Goal: Task Accomplishment & Management: Manage account settings

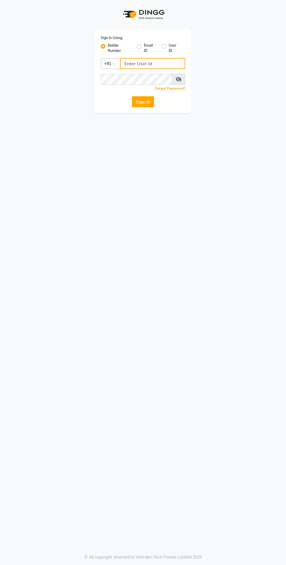
click at [134, 65] on input "Username" at bounding box center [152, 63] width 65 height 11
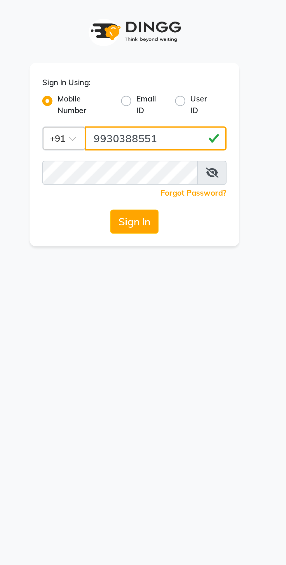
type input "9930388551"
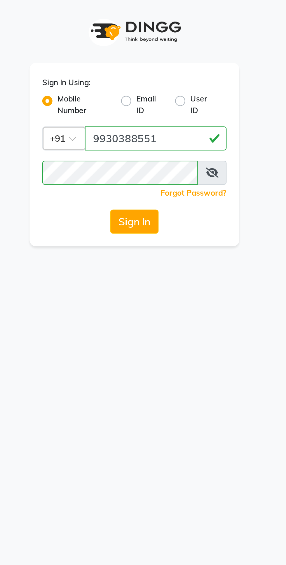
click at [142, 106] on button "Sign In" at bounding box center [143, 101] width 22 height 11
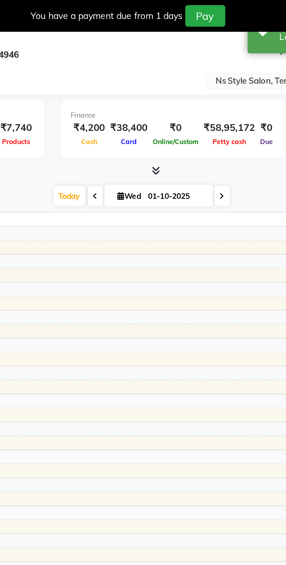
select select "en"
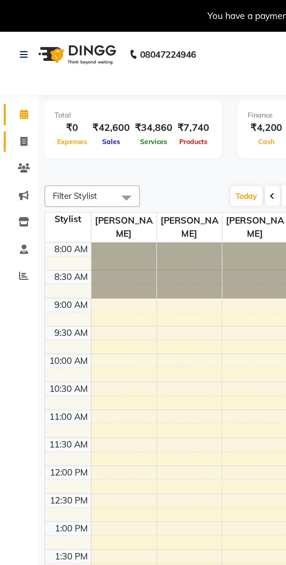
click at [12, 67] on icon at bounding box center [10, 65] width 3 height 4
select select "service"
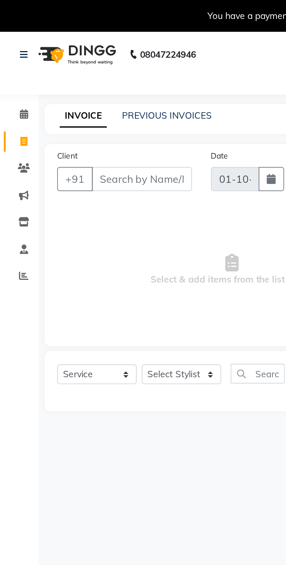
type input "1638"
select select "5659"
click at [71, 51] on link "PREVIOUS INVOICES" at bounding box center [76, 52] width 41 height 5
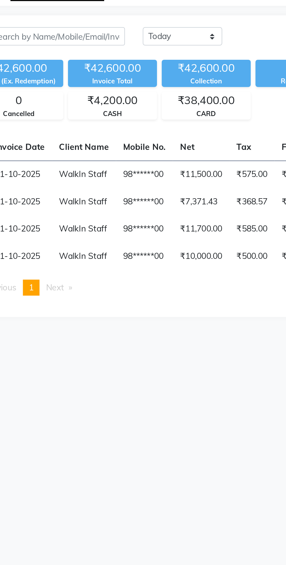
scroll to position [0, 26]
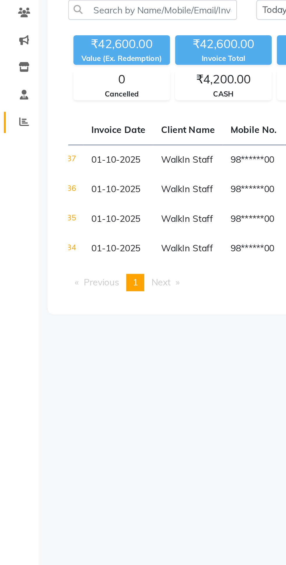
click at [10, 130] on span at bounding box center [11, 127] width 10 height 7
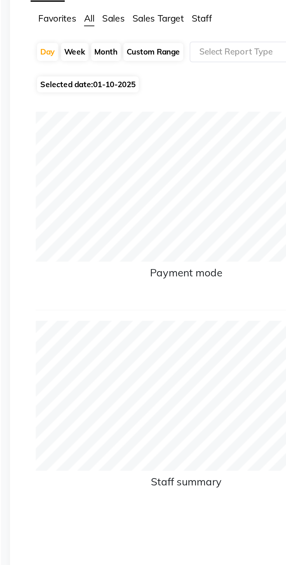
click at [112, 72] on span "Staff" at bounding box center [108, 69] width 9 height 5
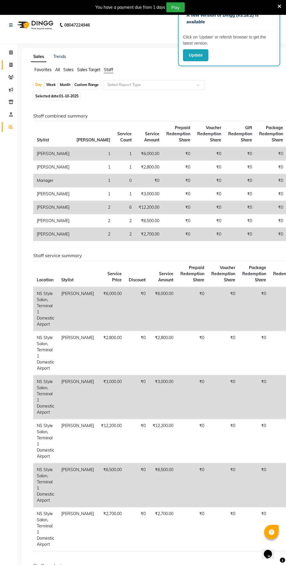
click at [13, 68] on span at bounding box center [11, 65] width 10 height 7
select select "service"
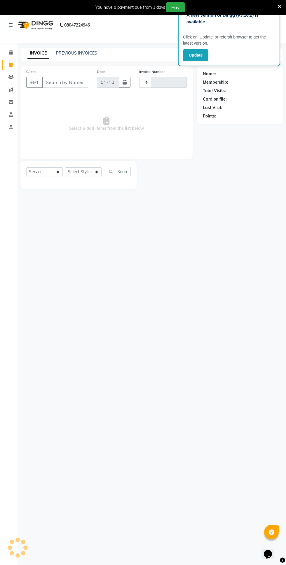
type input "1638"
select select "5659"
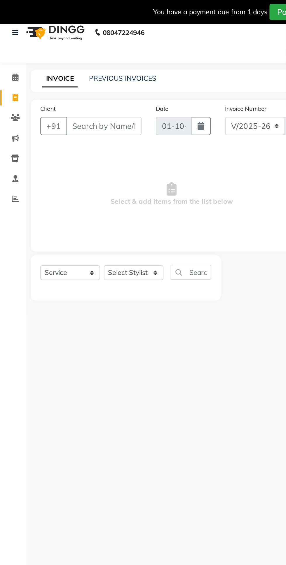
scroll to position [2, 0]
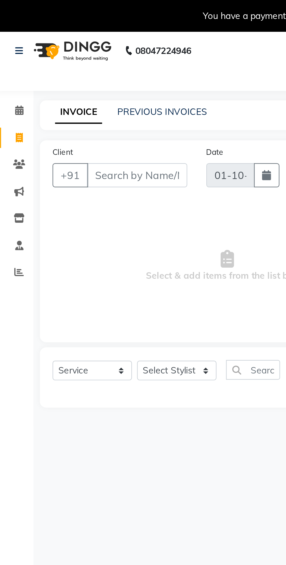
click at [38, 16] on img at bounding box center [35, 23] width 40 height 16
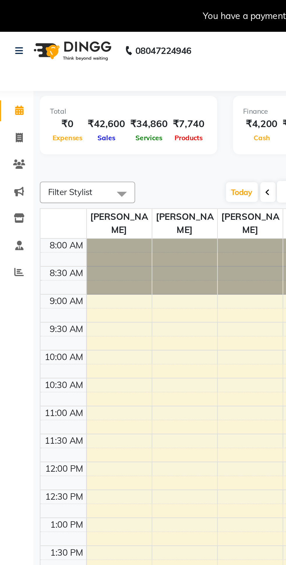
click at [69, 53] on div "Total" at bounding box center [61, 51] width 72 height 5
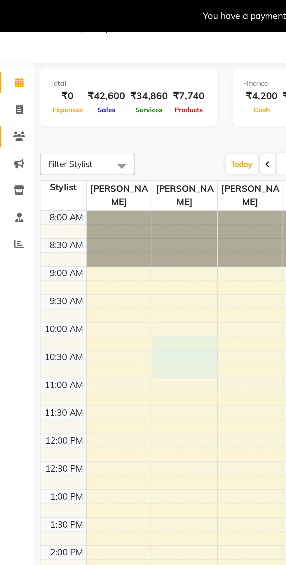
click at [11, 67] on link "Clients" at bounding box center [9, 63] width 14 height 10
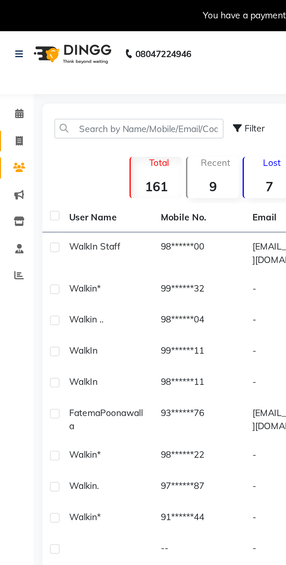
click at [14, 63] on span at bounding box center [11, 65] width 10 height 7
select select "service"
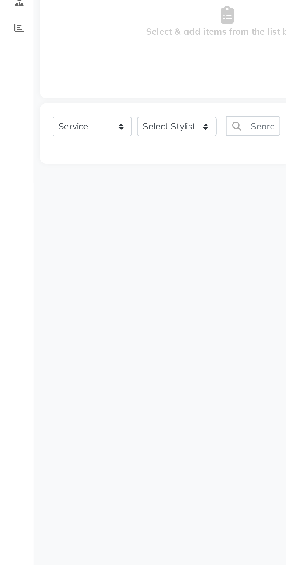
select select "5659"
type input "1638"
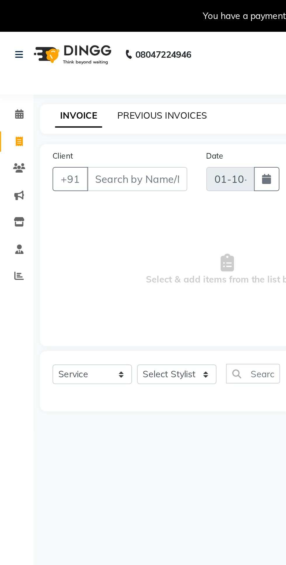
click at [80, 51] on link "PREVIOUS INVOICES" at bounding box center [76, 52] width 41 height 5
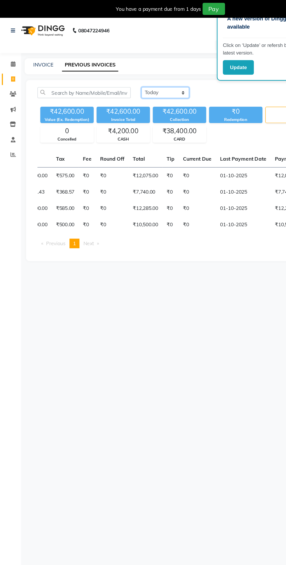
click at [128, 77] on select "[DATE] [DATE] Custom Range" at bounding box center [135, 75] width 39 height 9
select select "range"
click at [116, 71] on select "[DATE] [DATE] Custom Range" at bounding box center [135, 75] width 39 height 9
click at [182, 77] on input "01-10-2025" at bounding box center [183, 76] width 41 height 8
select select "10"
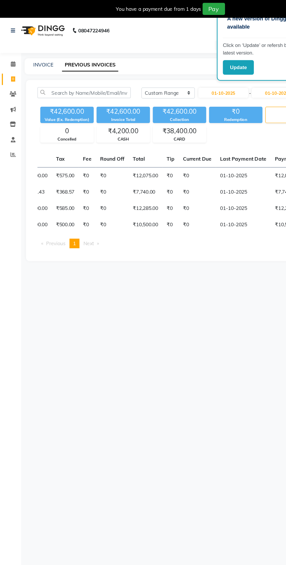
select select "2025"
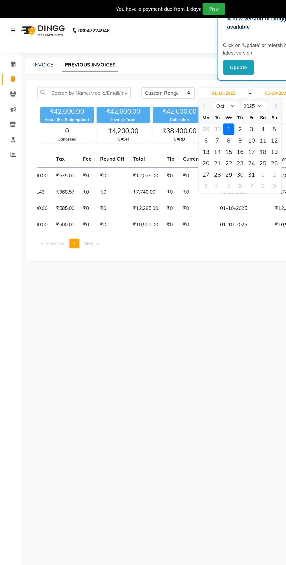
click at [168, 87] on span "Previous month" at bounding box center [168, 87] width 2 height 2
select select "9"
click at [197, 115] on div "11" at bounding box center [196, 114] width 9 height 9
type input "[DATE]"
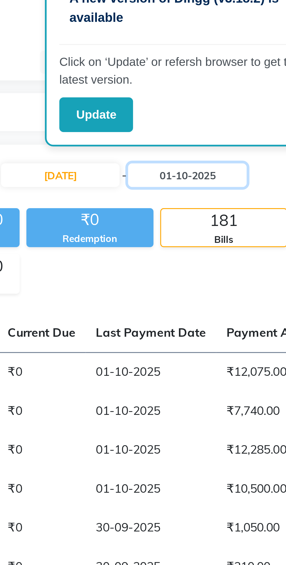
click at [230, 76] on input "01-10-2025" at bounding box center [226, 76] width 41 height 8
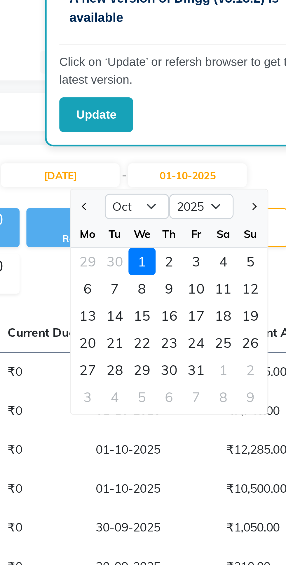
click at [192, 91] on button "Previous month" at bounding box center [191, 86] width 5 height 9
select select "9"
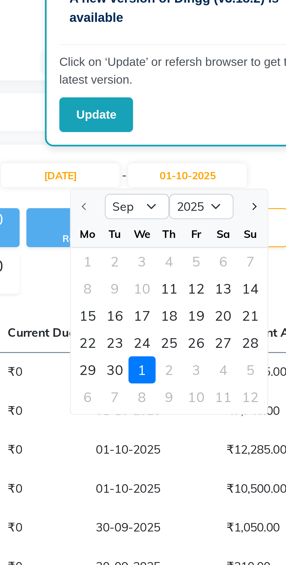
click at [220, 116] on div "11" at bounding box center [220, 114] width 9 height 9
type input "[DATE]"
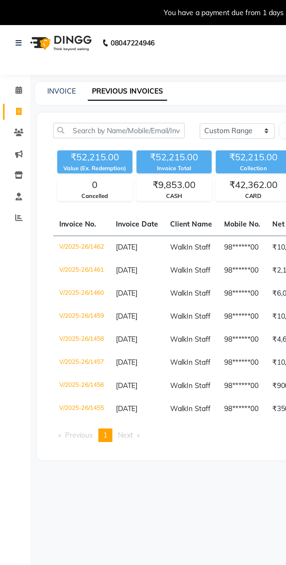
scroll to position [0, 1]
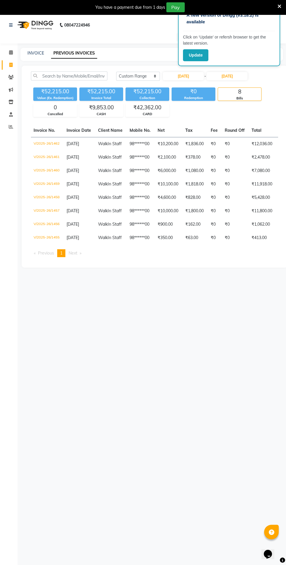
select select "service"
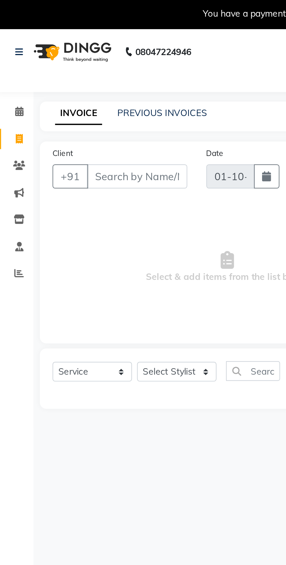
select select "5659"
type input "1638"
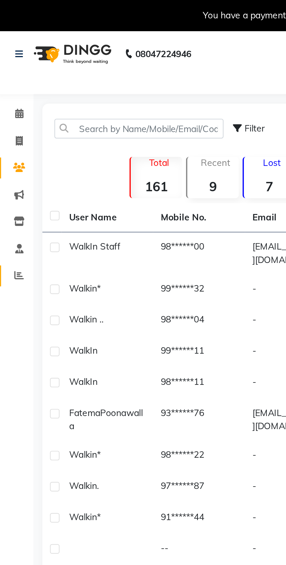
click at [10, 130] on span at bounding box center [11, 127] width 10 height 7
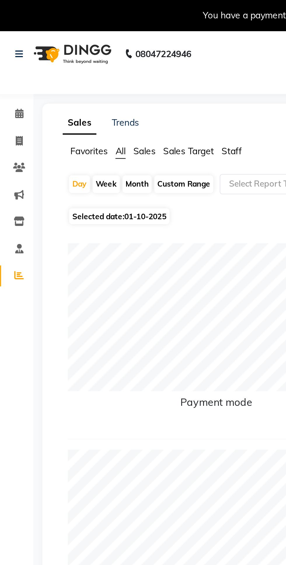
click at [108, 71] on span "Staff" at bounding box center [108, 69] width 9 height 5
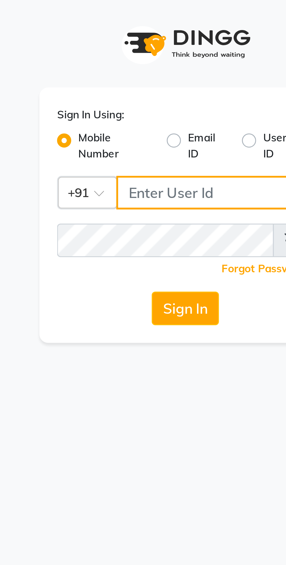
click at [148, 64] on input "Username" at bounding box center [152, 63] width 65 height 11
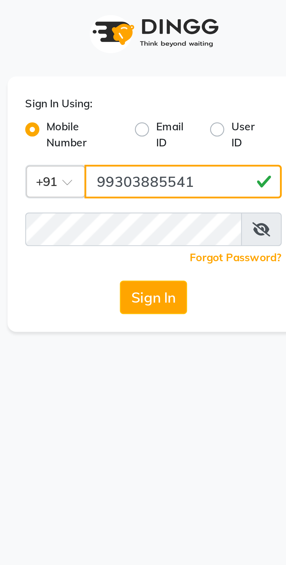
click at [154, 65] on input "99303885541" at bounding box center [152, 63] width 65 height 11
click at [157, 61] on input "99303885541" at bounding box center [152, 63] width 65 height 11
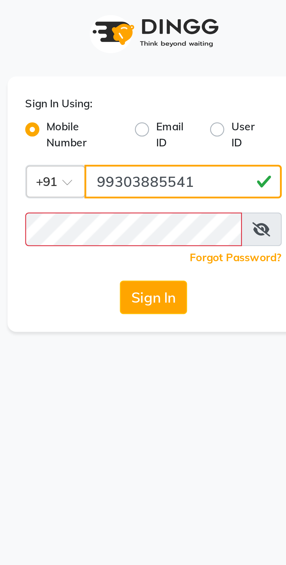
click at [159, 64] on input "99303885541" at bounding box center [152, 63] width 65 height 11
type input "9930388551"
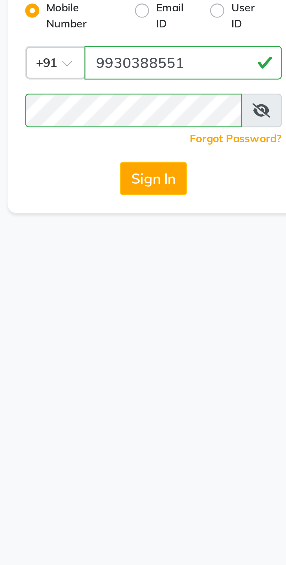
click at [143, 102] on button "Sign In" at bounding box center [143, 101] width 22 height 11
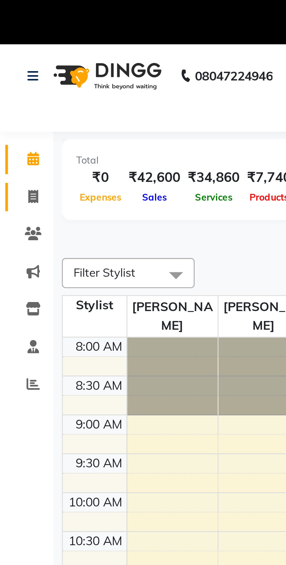
click at [11, 66] on icon at bounding box center [10, 65] width 3 height 4
select select "service"
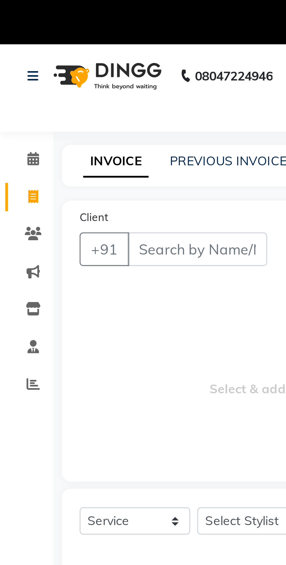
type input "1638"
select select "5659"
click at [69, 55] on link "PREVIOUS INVOICES" at bounding box center [76, 52] width 41 height 5
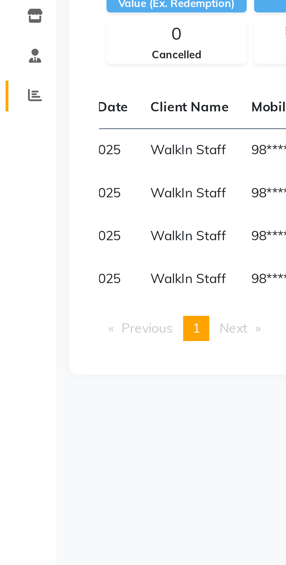
click at [10, 127] on icon at bounding box center [11, 126] width 4 height 4
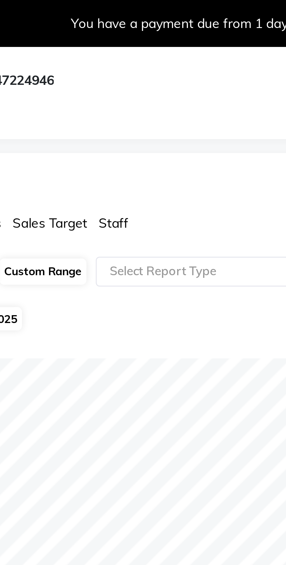
click at [110, 70] on span "Staff" at bounding box center [108, 69] width 9 height 5
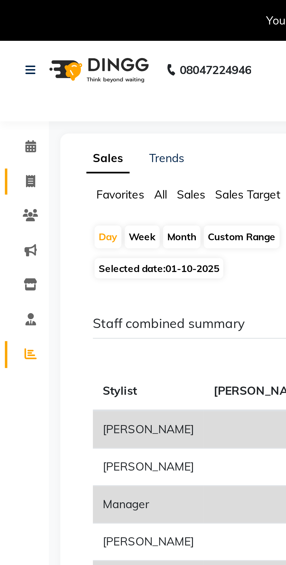
click at [12, 66] on icon at bounding box center [10, 65] width 3 height 4
select select "service"
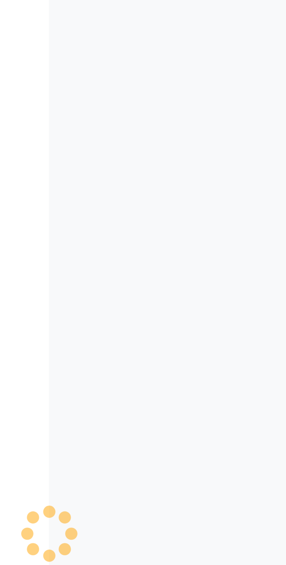
type input "1638"
select select "5659"
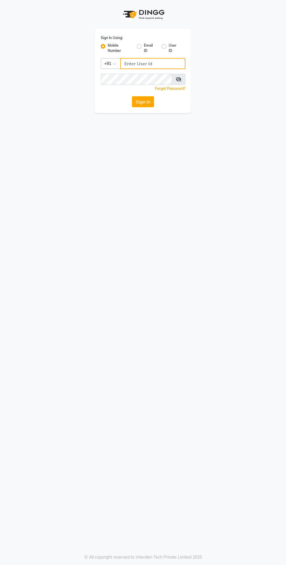
click at [156, 64] on input "Username" at bounding box center [152, 63] width 65 height 11
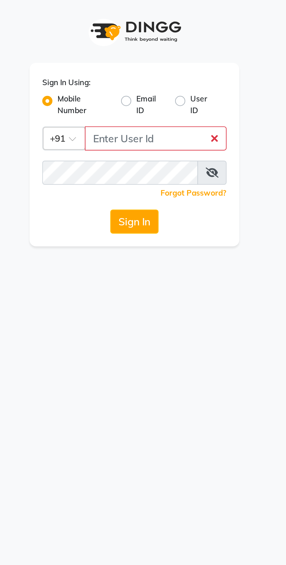
click at [112, 112] on div "Sign In Using: Mobile Number Email ID User ID Country Code × +91 Remember me Fo…" at bounding box center [143, 71] width 96 height 84
paste input "9930388551"
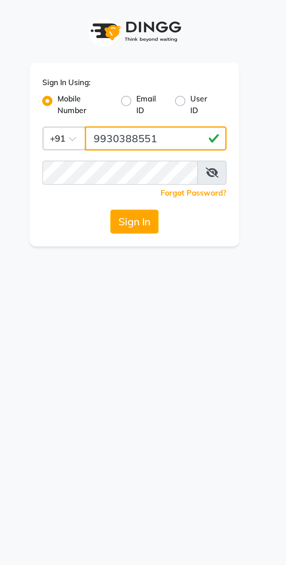
type input "9930388551"
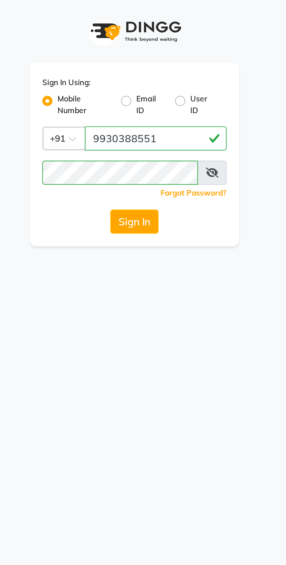
click at [139, 100] on button "Sign In" at bounding box center [143, 101] width 22 height 11
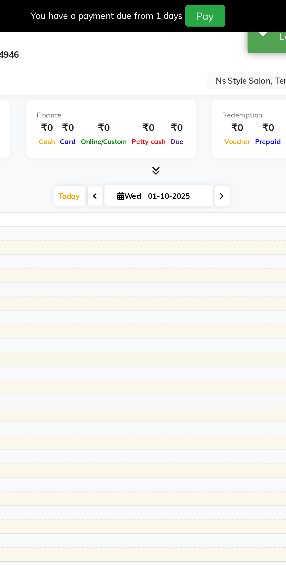
select select "en"
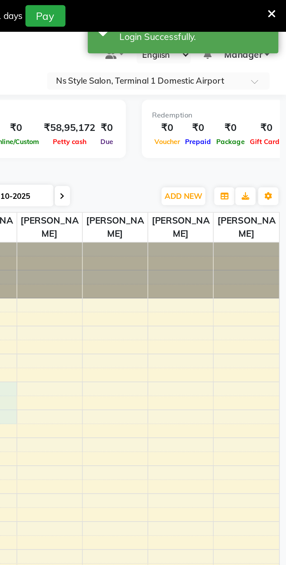
select select "39686"
select select "630"
select select "tentative"
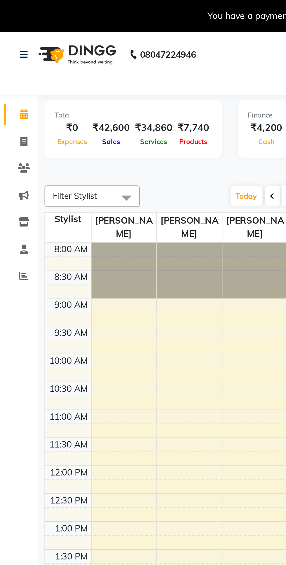
click at [11, 56] on link "Calendar" at bounding box center [9, 53] width 14 height 10
click at [8, 68] on link "Invoice" at bounding box center [9, 65] width 14 height 10
select select "service"
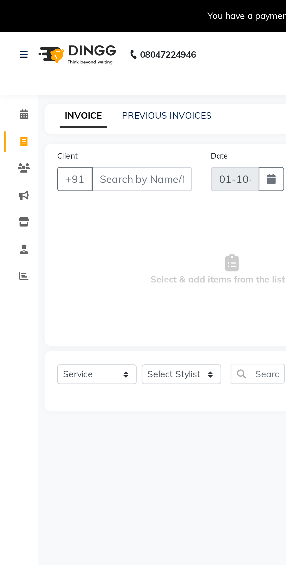
select select "5659"
type input "1638"
click at [71, 55] on link "PREVIOUS INVOICES" at bounding box center [76, 52] width 41 height 5
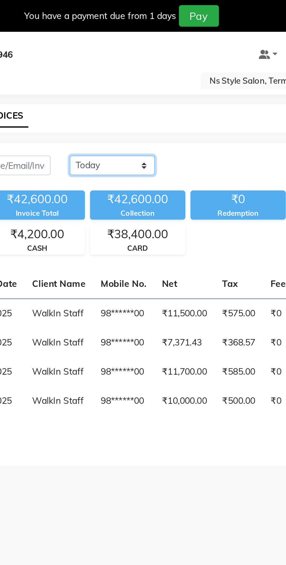
click at [131, 74] on select "[DATE] [DATE] Custom Range" at bounding box center [135, 75] width 39 height 9
select select "range"
click at [116, 71] on select "[DATE] [DATE] Custom Range" at bounding box center [135, 75] width 39 height 9
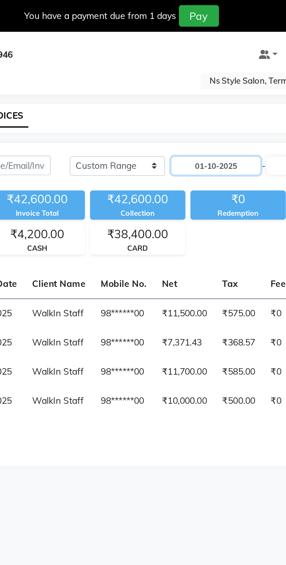
click at [182, 76] on input "01-10-2025" at bounding box center [183, 76] width 41 height 8
select select "10"
select select "2025"
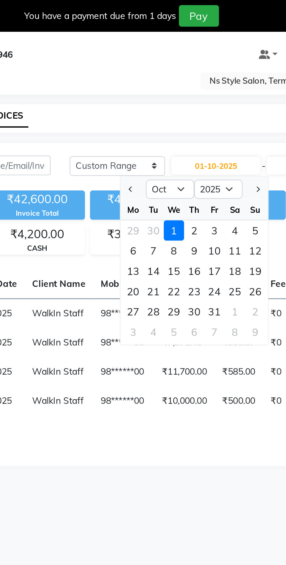
click at [144, 87] on span "Previous month" at bounding box center [144, 87] width 2 height 2
select select "9"
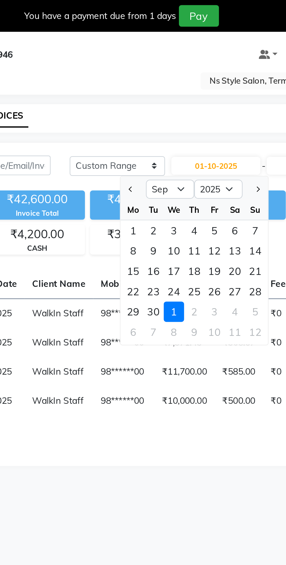
click at [154, 115] on div "9" at bounding box center [154, 114] width 9 height 9
type input "09-09-2025"
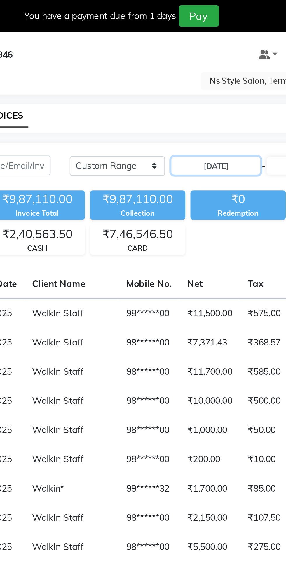
click at [182, 78] on input "09-09-2025" at bounding box center [183, 76] width 41 height 8
select select "9"
select select "2025"
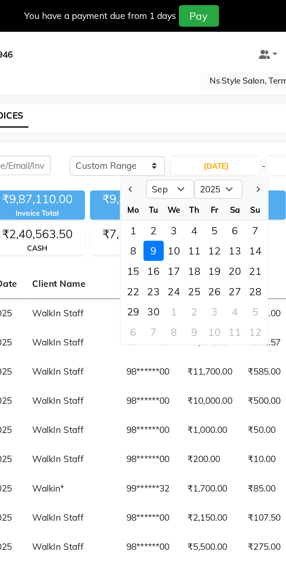
click at [168, 122] on div "17" at bounding box center [163, 124] width 9 height 9
type input "17-09-2025"
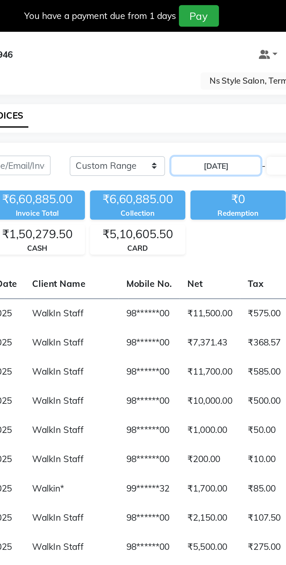
click at [178, 77] on input "17-09-2025" at bounding box center [183, 76] width 41 height 8
select select "9"
select select "2025"
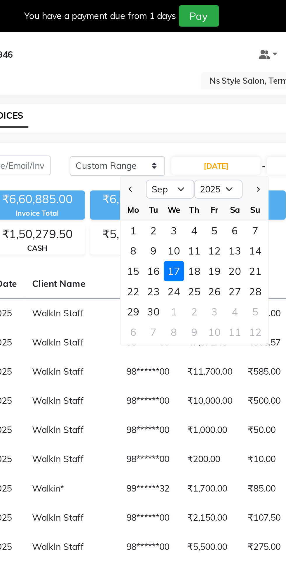
click at [174, 114] on div "11" at bounding box center [172, 114] width 9 height 9
type input "[DATE]"
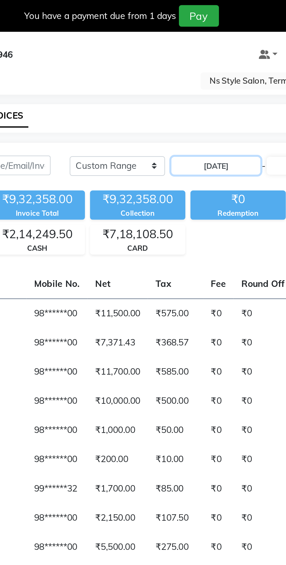
scroll to position [0, 45]
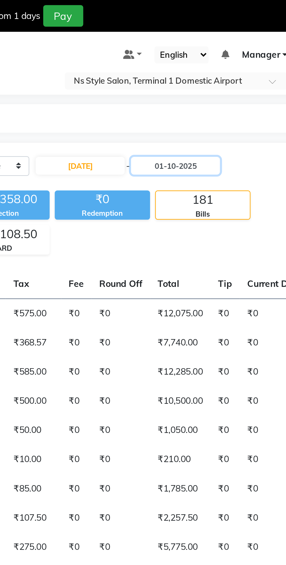
click at [229, 76] on input "01-10-2025" at bounding box center [226, 76] width 41 height 8
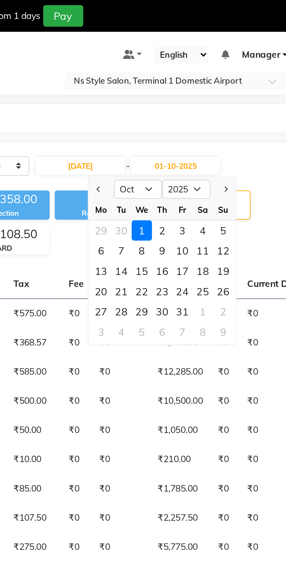
click at [191, 87] on span "Previous month" at bounding box center [192, 87] width 2 height 2
select select "9"
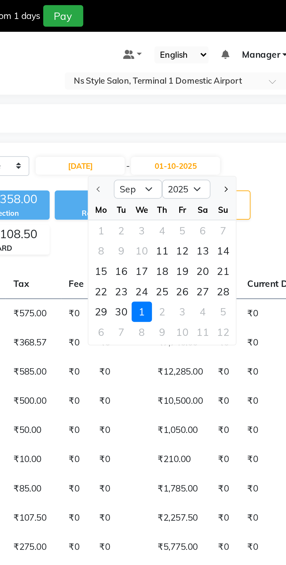
click at [220, 118] on div "11" at bounding box center [220, 114] width 9 height 9
type input "[DATE]"
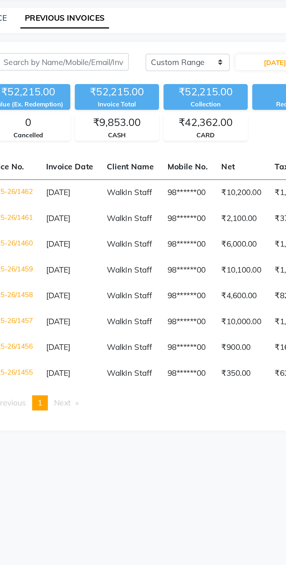
scroll to position [0, 0]
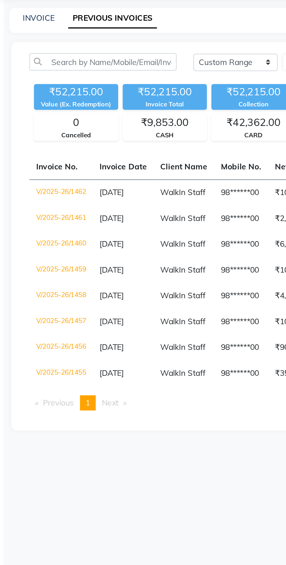
click at [108, 146] on span "In Staff" at bounding box center [115, 143] width 14 height 5
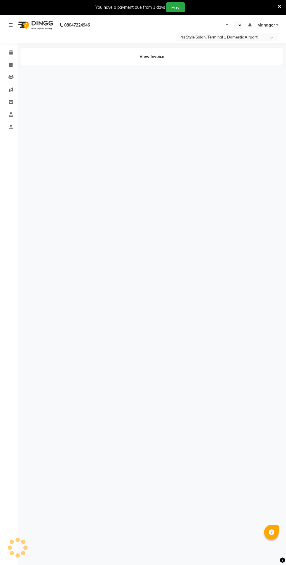
select select "en"
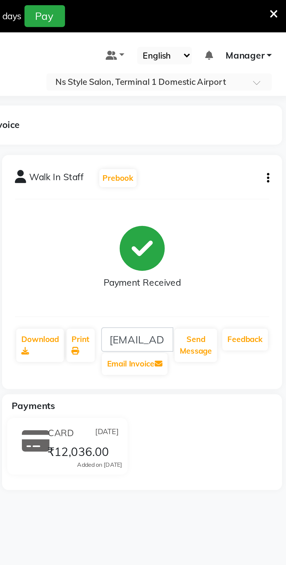
click at [276, 81] on icon "button" at bounding box center [276, 81] width 1 height 0
click at [256, 87] on div "Edit Item Staff" at bounding box center [247, 84] width 40 height 7
select select
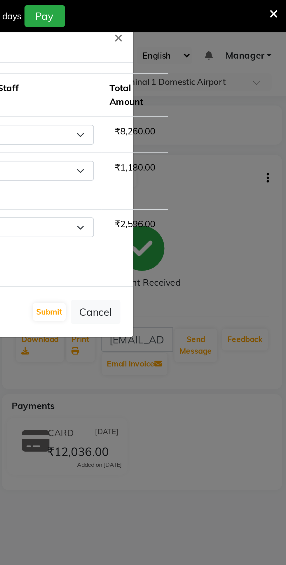
select select "39683"
select select "88862"
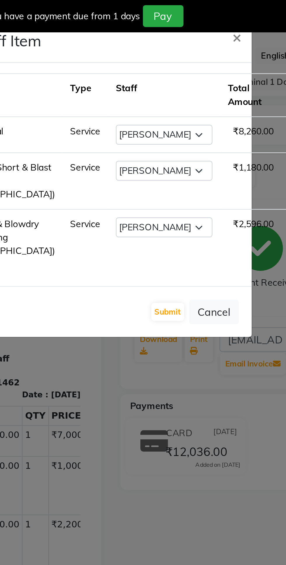
click at [201, 147] on button "Cancel" at bounding box center [198, 141] width 22 height 11
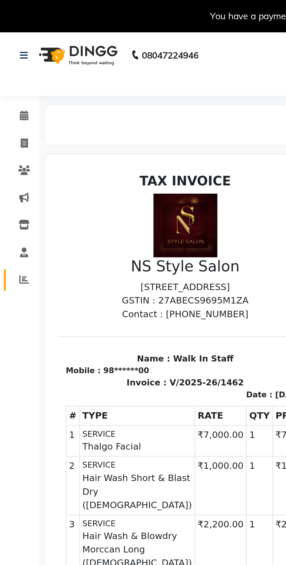
click at [10, 128] on icon at bounding box center [11, 126] width 4 height 4
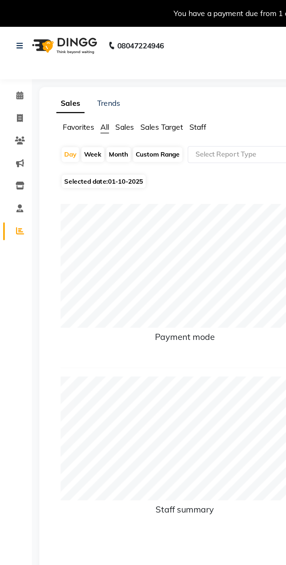
click at [41, 88] on div "Day" at bounding box center [39, 85] width 10 height 8
select select "10"
select select "2025"
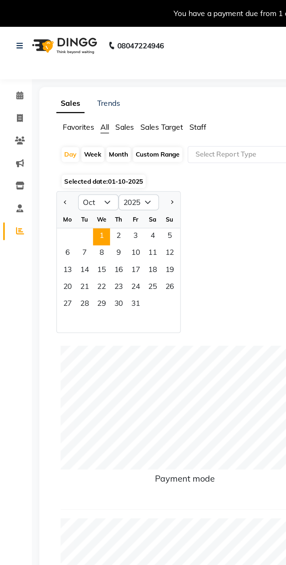
click at [36, 111] on span "Previous month" at bounding box center [36, 111] width 2 height 2
select select "9"
click at [65, 138] on span "11" at bounding box center [64, 139] width 9 height 9
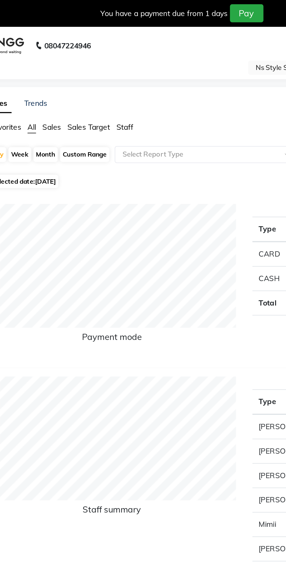
click at [111, 70] on span "Staff" at bounding box center [108, 69] width 9 height 5
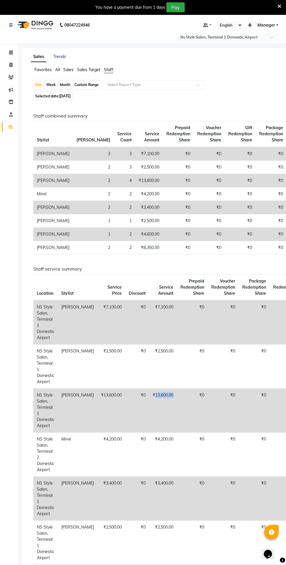
click at [238, 327] on td "₹0" at bounding box center [253, 322] width 31 height 44
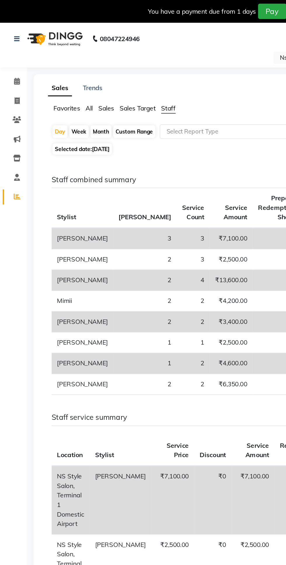
click at [68, 84] on div "Month" at bounding box center [64, 85] width 13 height 8
select select "9"
select select "2025"
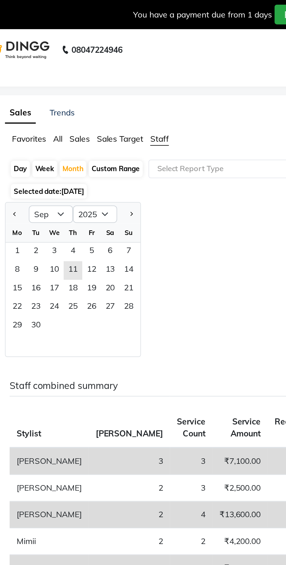
click at [49, 88] on div "Week" at bounding box center [51, 85] width 13 height 8
select select "9"
select select "2025"
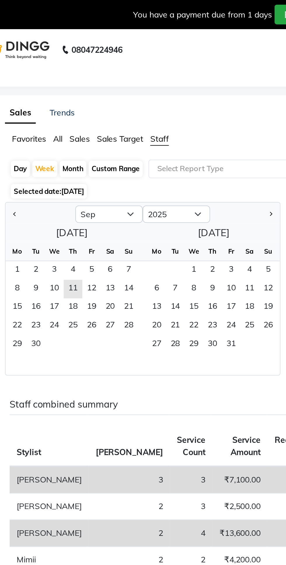
click at [61, 87] on div "Month" at bounding box center [64, 85] width 13 height 8
select select "9"
select select "2025"
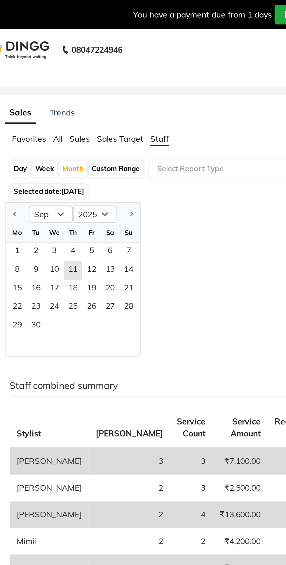
click at [57, 71] on span "All" at bounding box center [57, 69] width 5 height 5
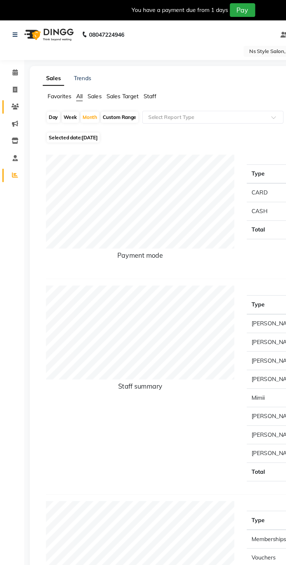
click at [14, 76] on span at bounding box center [11, 77] width 10 height 7
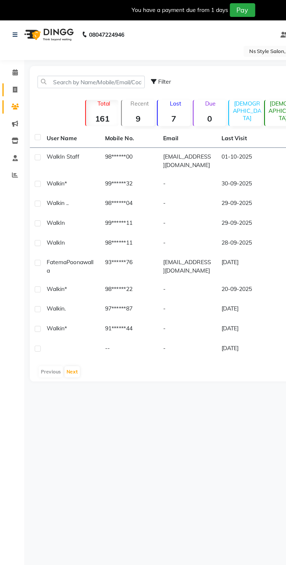
click at [9, 66] on span at bounding box center [11, 65] width 10 height 7
select select "service"
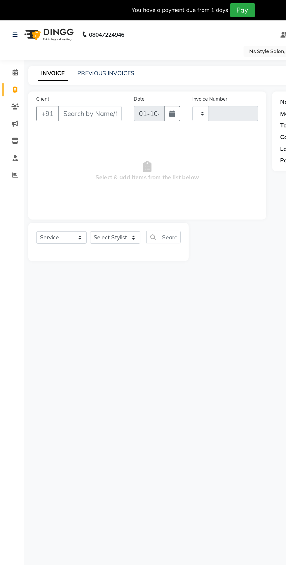
type input "1638"
select select "5659"
click at [79, 53] on link "PREVIOUS INVOICES" at bounding box center [76, 52] width 41 height 5
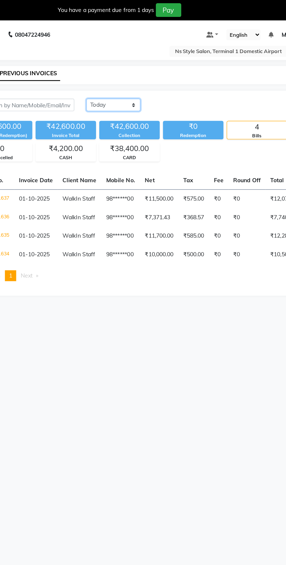
click at [141, 78] on select "[DATE] [DATE] Custom Range" at bounding box center [135, 75] width 39 height 9
select select "range"
click at [116, 71] on select "[DATE] [DATE] Custom Range" at bounding box center [135, 75] width 39 height 9
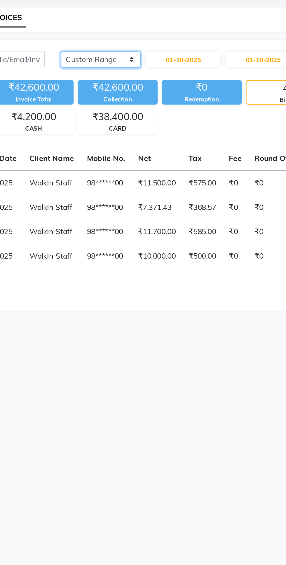
scroll to position [0, 3]
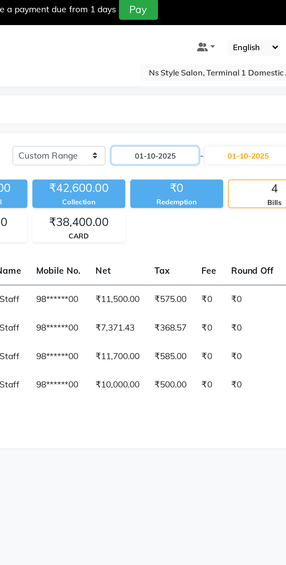
click at [180, 75] on input "01-10-2025" at bounding box center [183, 76] width 41 height 8
select select "10"
select select "2025"
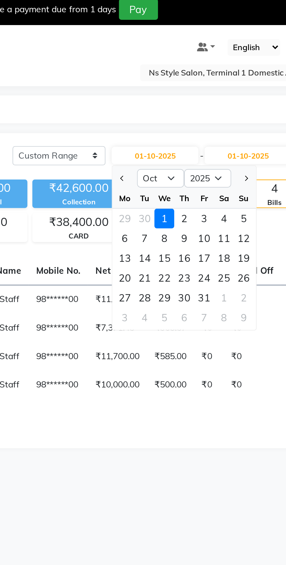
click at [167, 86] on button "Previous month" at bounding box center [167, 86] width 5 height 9
select select "9"
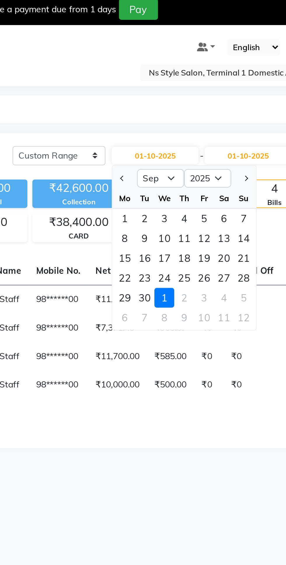
click at [197, 116] on div "11" at bounding box center [196, 114] width 9 height 9
type input "[DATE]"
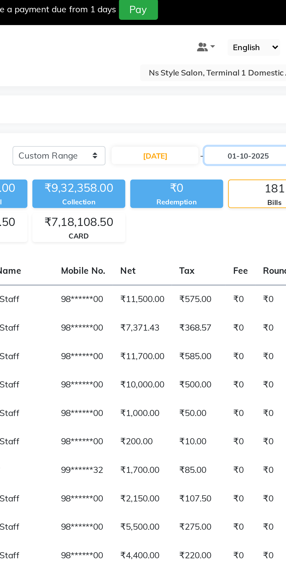
click at [223, 77] on input "01-10-2025" at bounding box center [226, 76] width 41 height 8
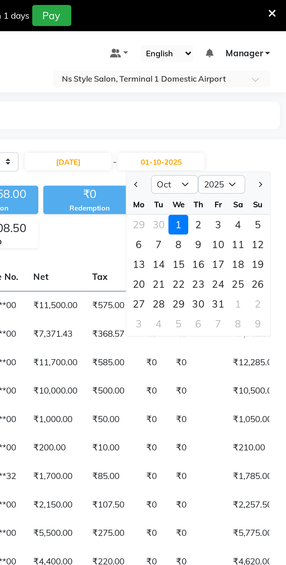
click at [215, 87] on span "Previous month" at bounding box center [215, 87] width 2 height 2
select select "9"
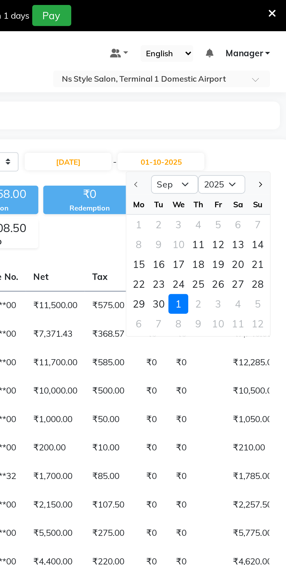
click at [245, 116] on div "11" at bounding box center [244, 114] width 9 height 9
type input "[DATE]"
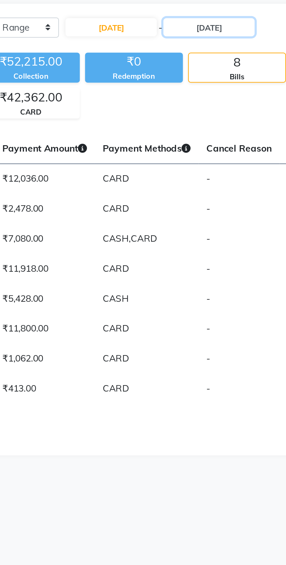
scroll to position [0, 0]
